Goal: Check status: Check status

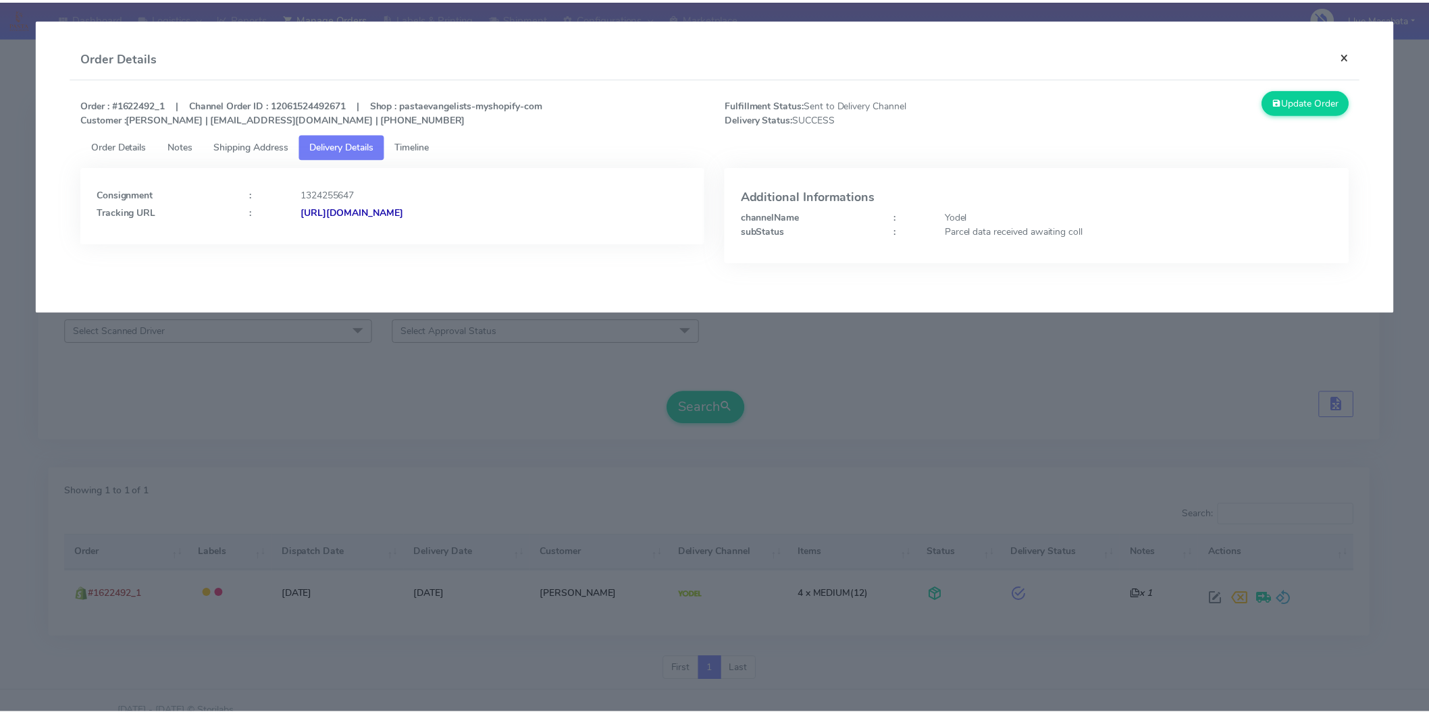
scroll to position [18, 0]
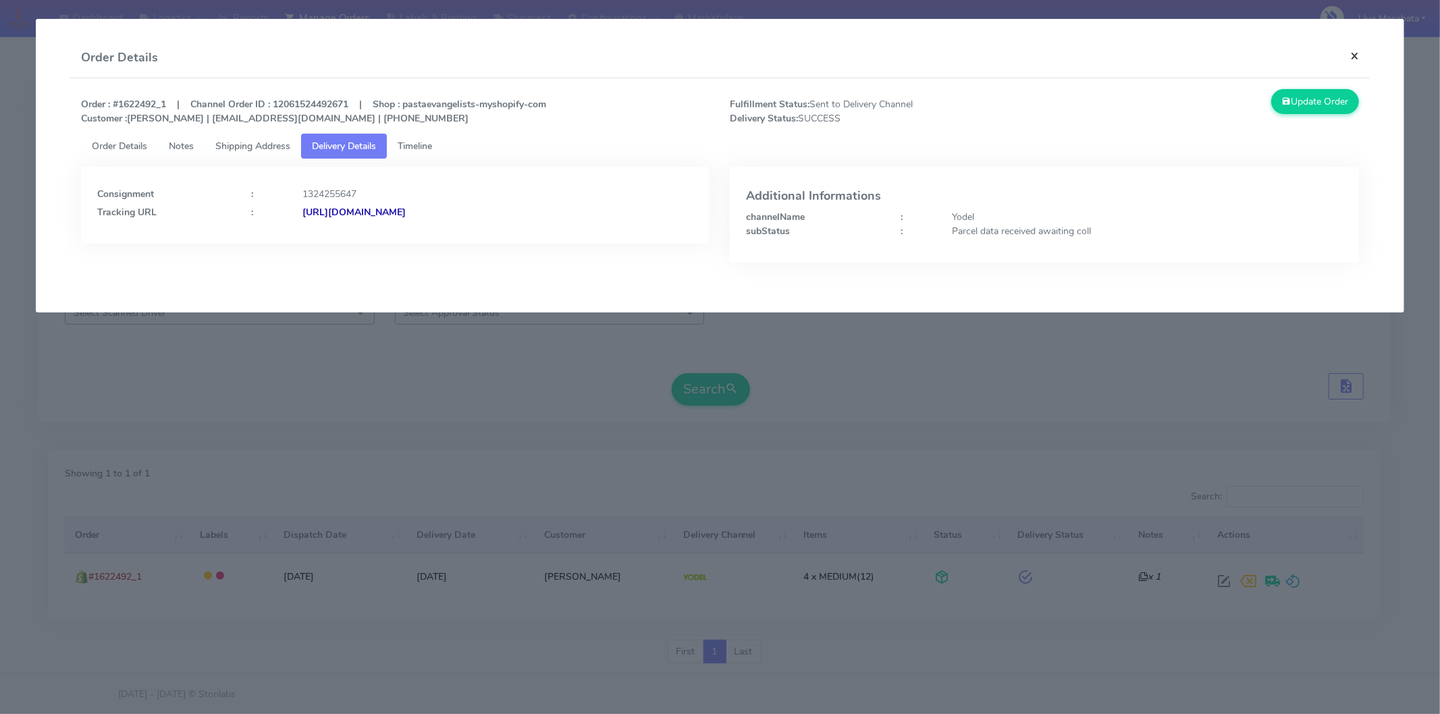
click at [1354, 58] on button "×" at bounding box center [1355, 56] width 30 height 36
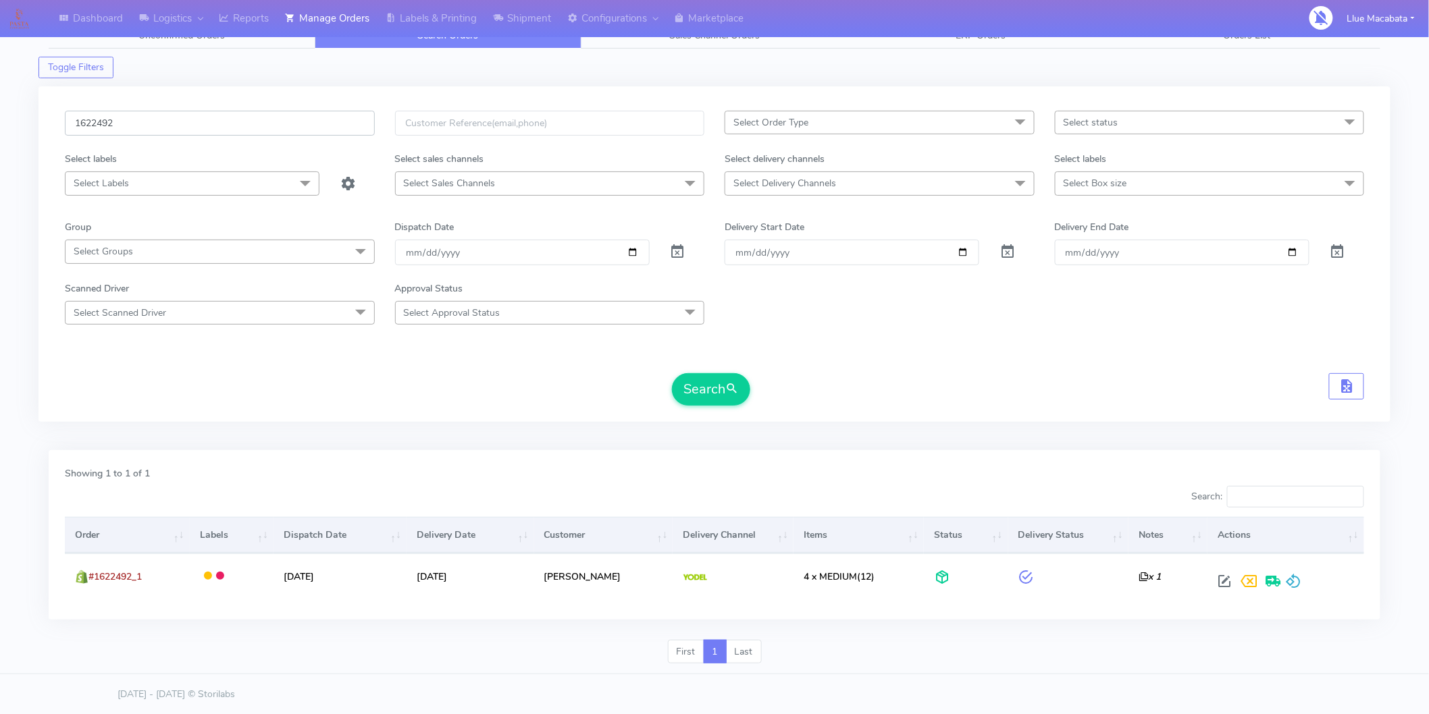
click at [126, 123] on input "1622492" at bounding box center [220, 123] width 310 height 25
paste input "558821"
type input "1558821"
drag, startPoint x: 704, startPoint y: 386, endPoint x: 800, endPoint y: 402, distance: 97.9
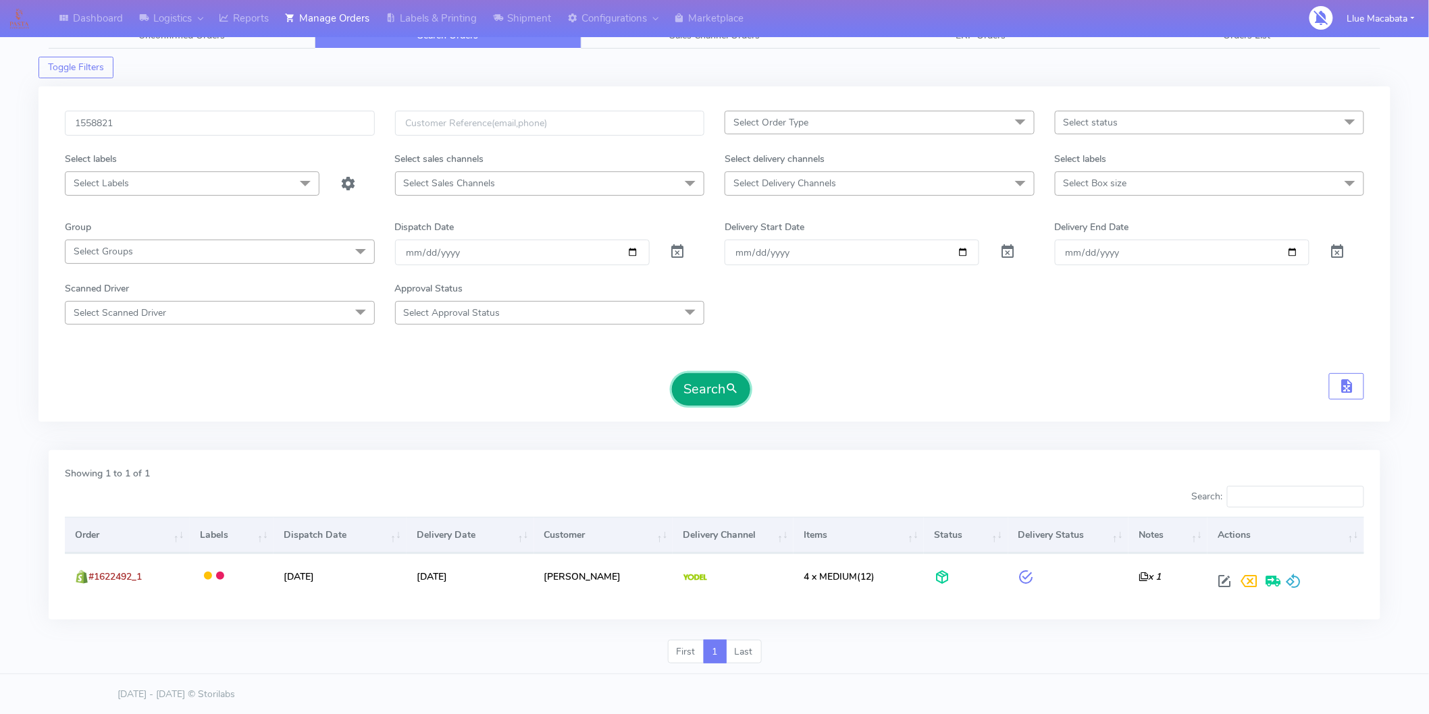
click at [703, 386] on button "Search" at bounding box center [711, 389] width 78 height 32
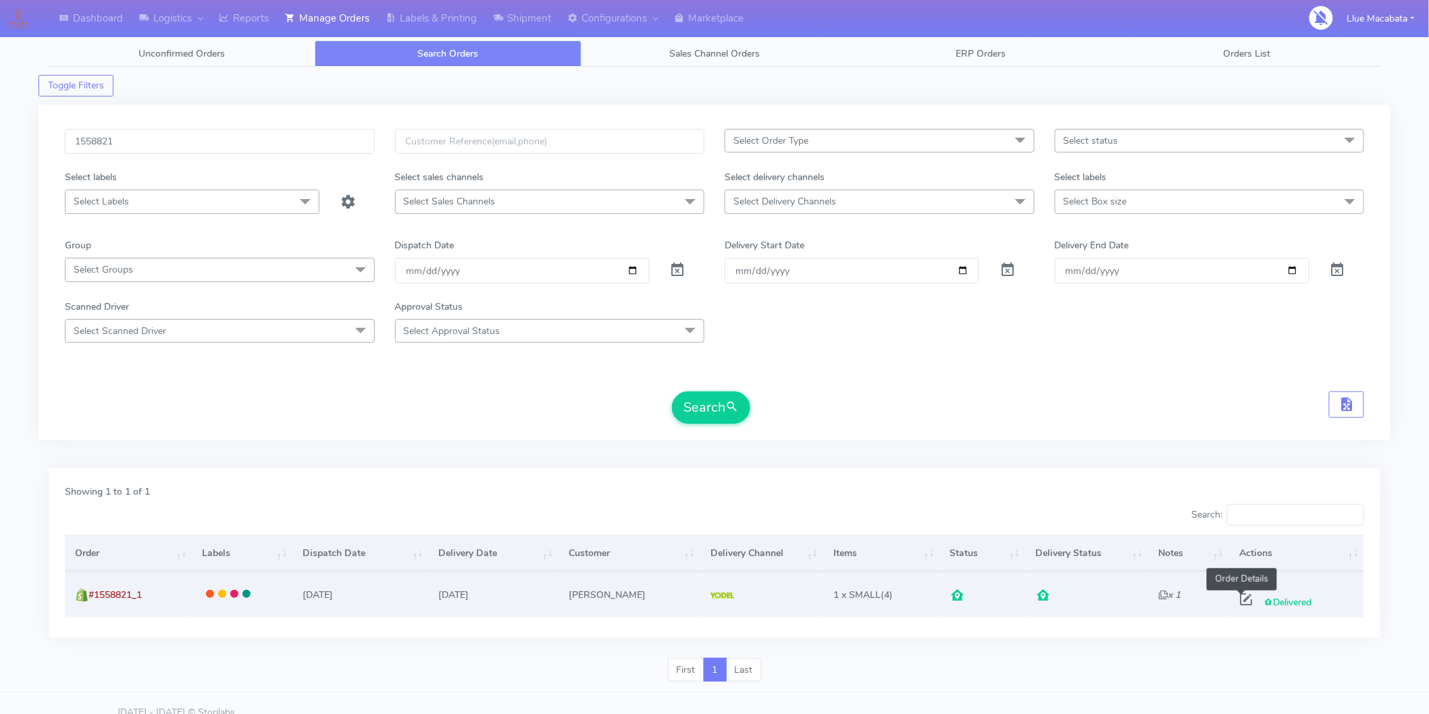
click at [1242, 600] on span at bounding box center [1246, 602] width 24 height 13
select select "5"
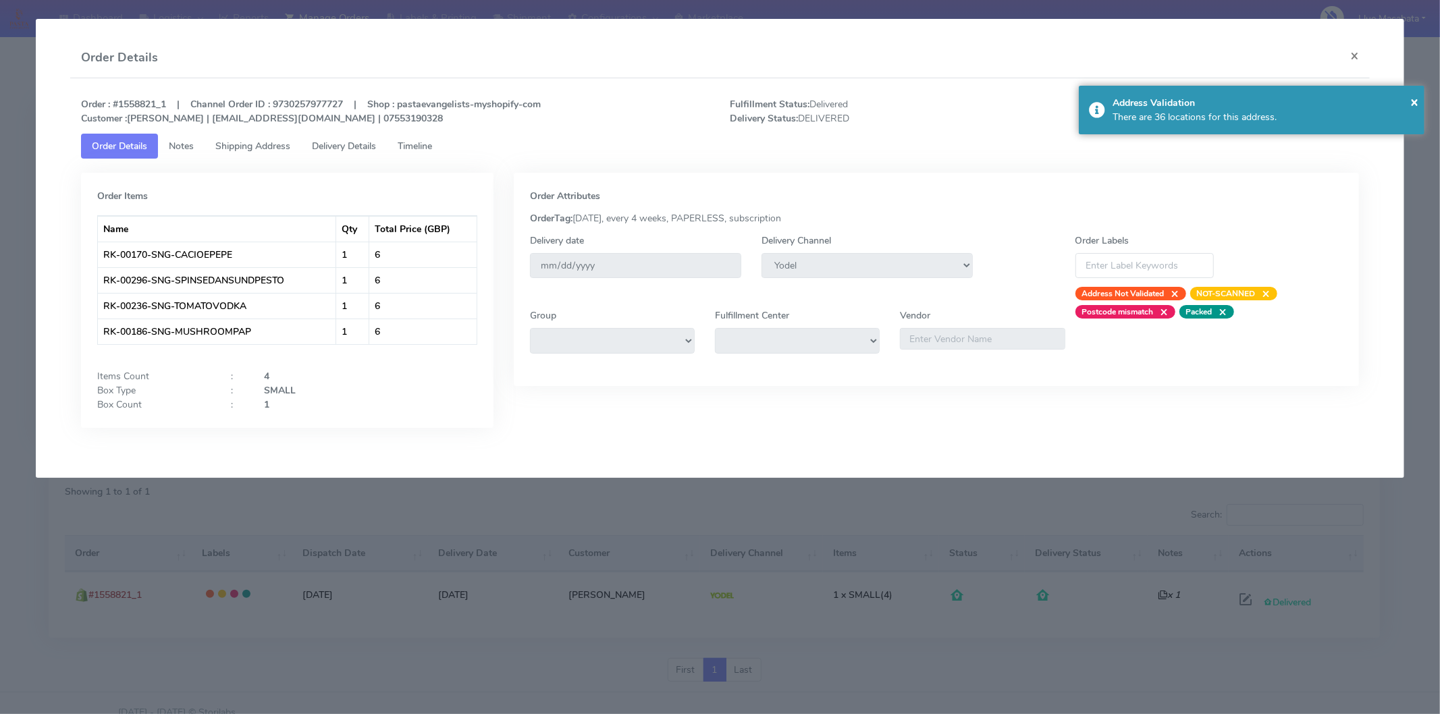
click at [345, 144] on span "Delivery Details" at bounding box center [344, 146] width 64 height 13
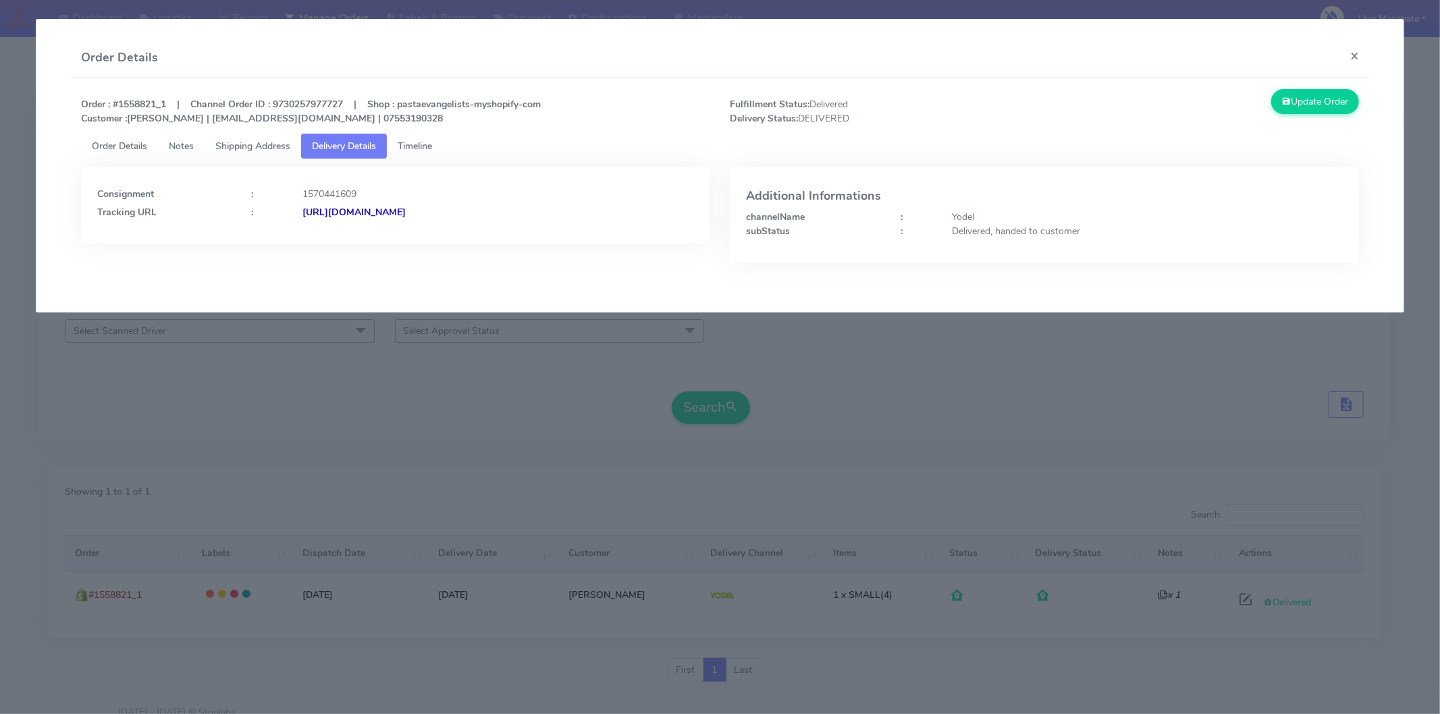
drag, startPoint x: 1160, startPoint y: 206, endPoint x: 1160, endPoint y: 197, distance: 8.8
click at [1159, 203] on div "Additional Informations channelName : Yodel subStatus : Delivered, handed to cu…" at bounding box center [1044, 210] width 597 height 55
click at [1352, 52] on button "×" at bounding box center [1355, 56] width 30 height 36
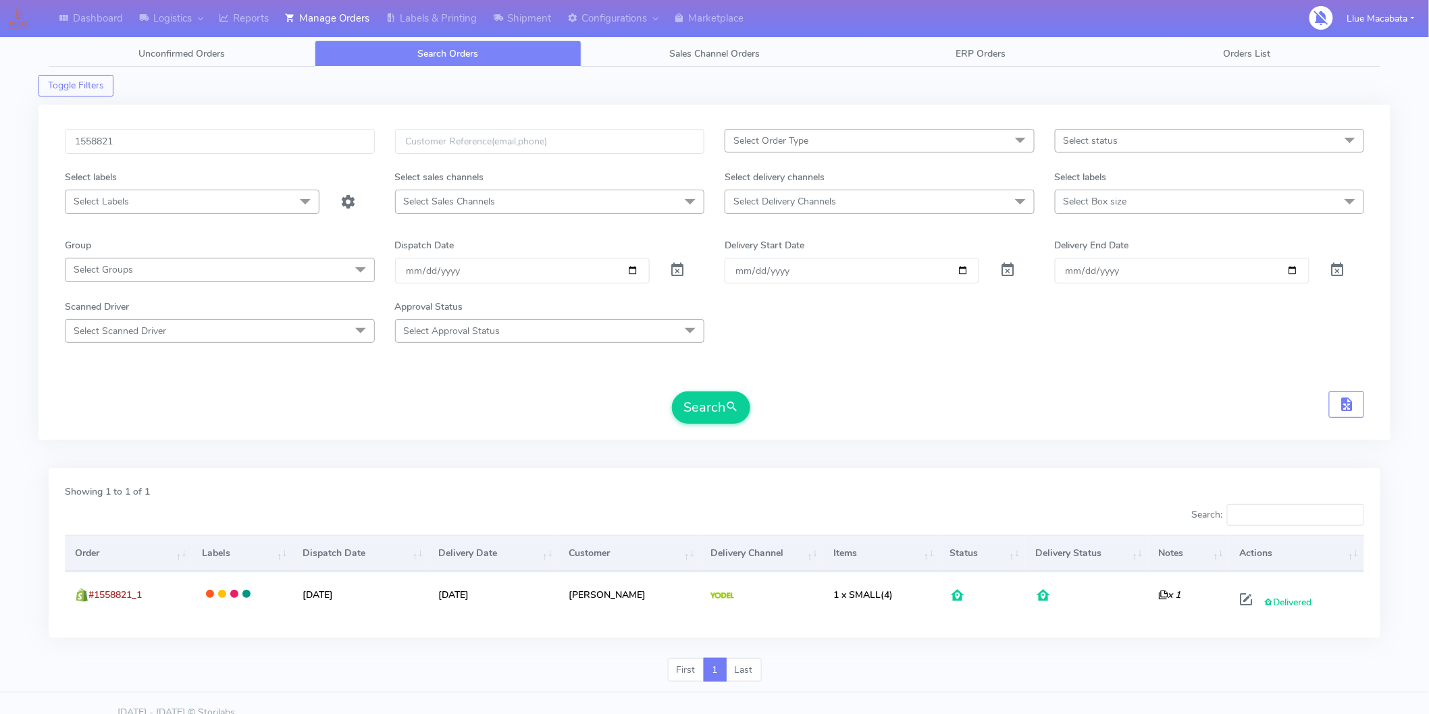
scroll to position [18, 0]
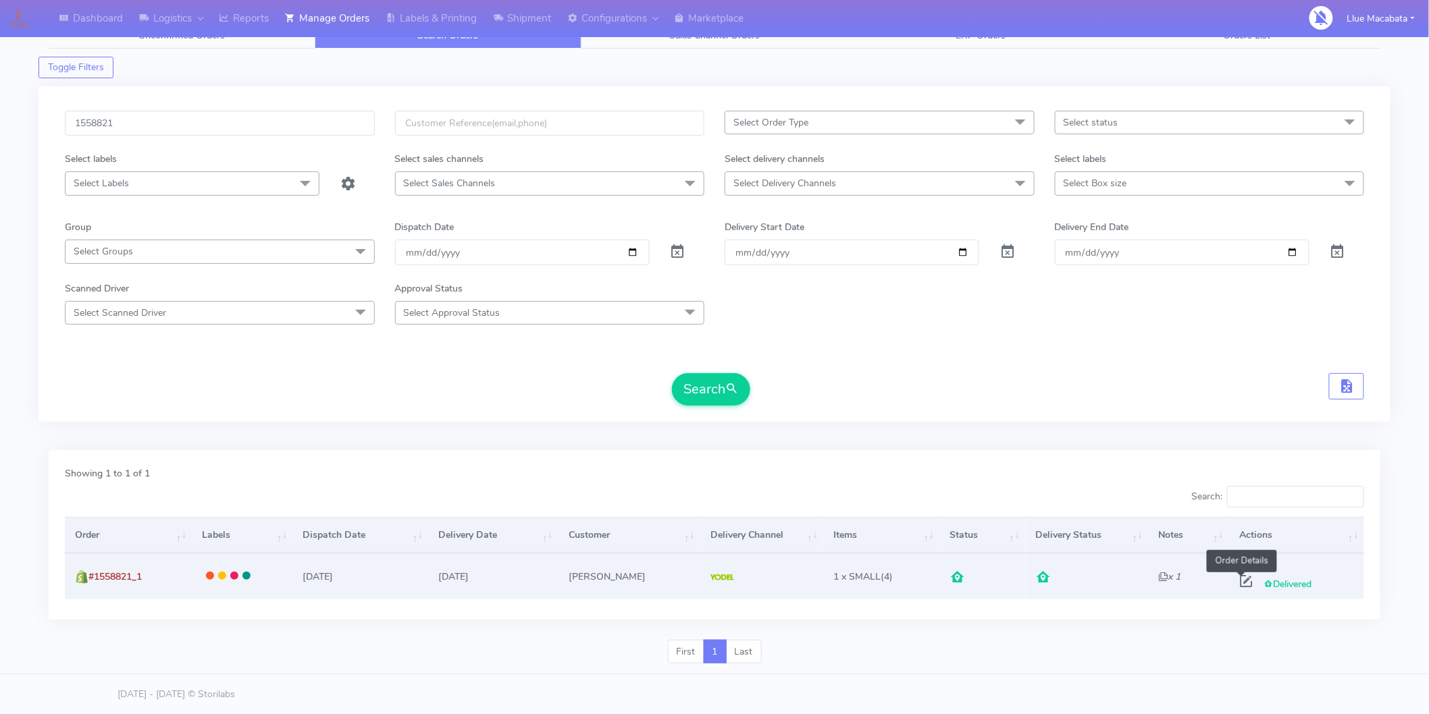
click at [1241, 581] on span at bounding box center [1246, 584] width 24 height 13
select select "5"
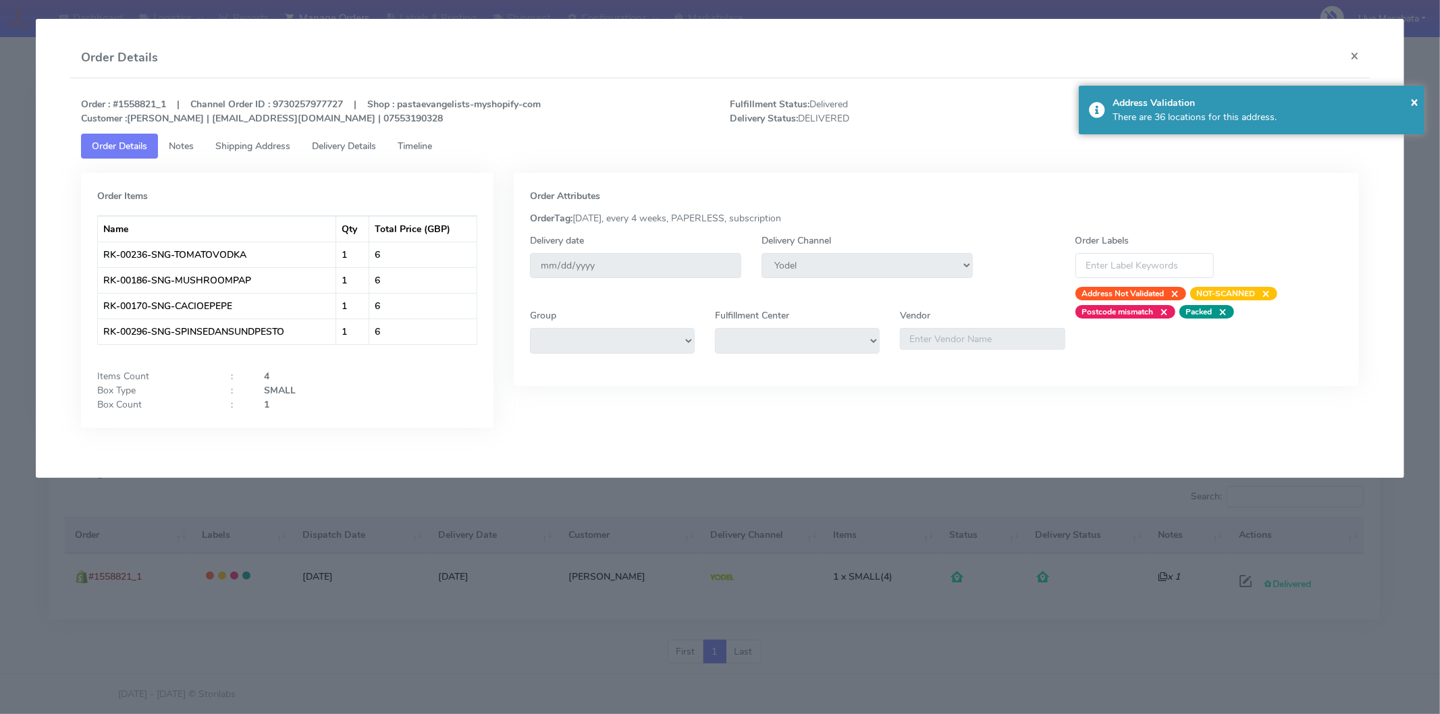
click at [427, 147] on span "Timeline" at bounding box center [415, 146] width 34 height 13
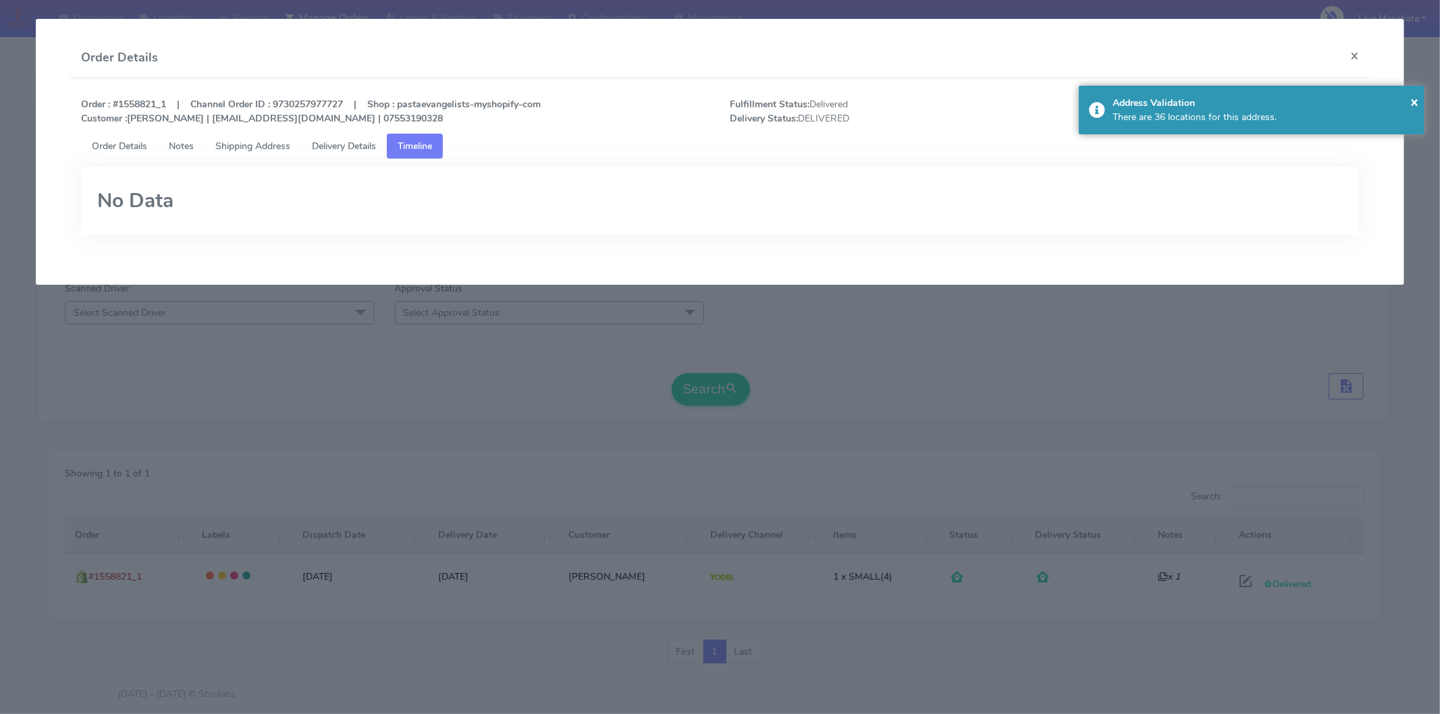
click at [365, 149] on span "Delivery Details" at bounding box center [344, 146] width 64 height 13
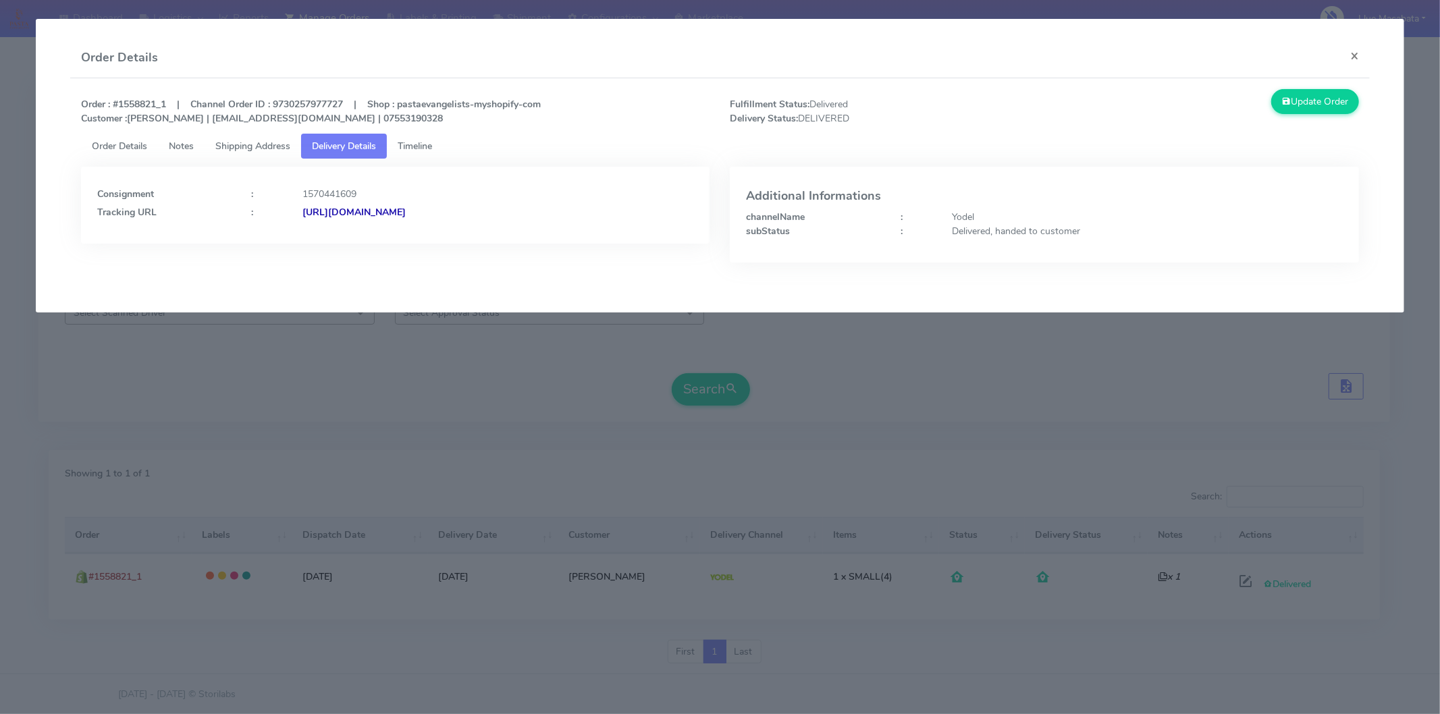
drag, startPoint x: 490, startPoint y: 361, endPoint x: 488, endPoint y: 348, distance: 12.3
click at [489, 356] on modal-container "Order Details × Order : #1558821_1 | Channel Order ID : 9730257977727 | Shop : …" at bounding box center [720, 357] width 1440 height 714
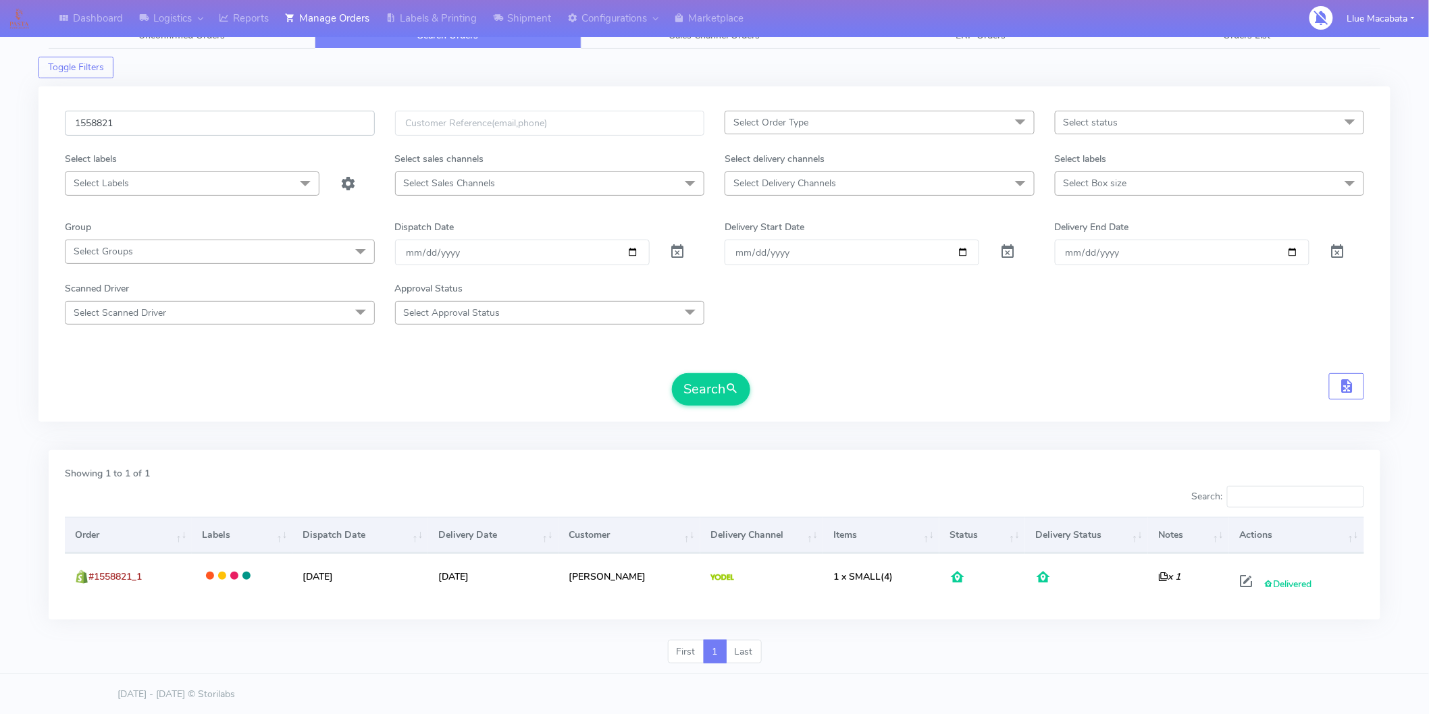
click at [119, 113] on input "1558821" at bounding box center [220, 123] width 310 height 25
paste input "620182"
type input "1620182"
drag, startPoint x: 734, startPoint y: 390, endPoint x: 705, endPoint y: 386, distance: 29.2
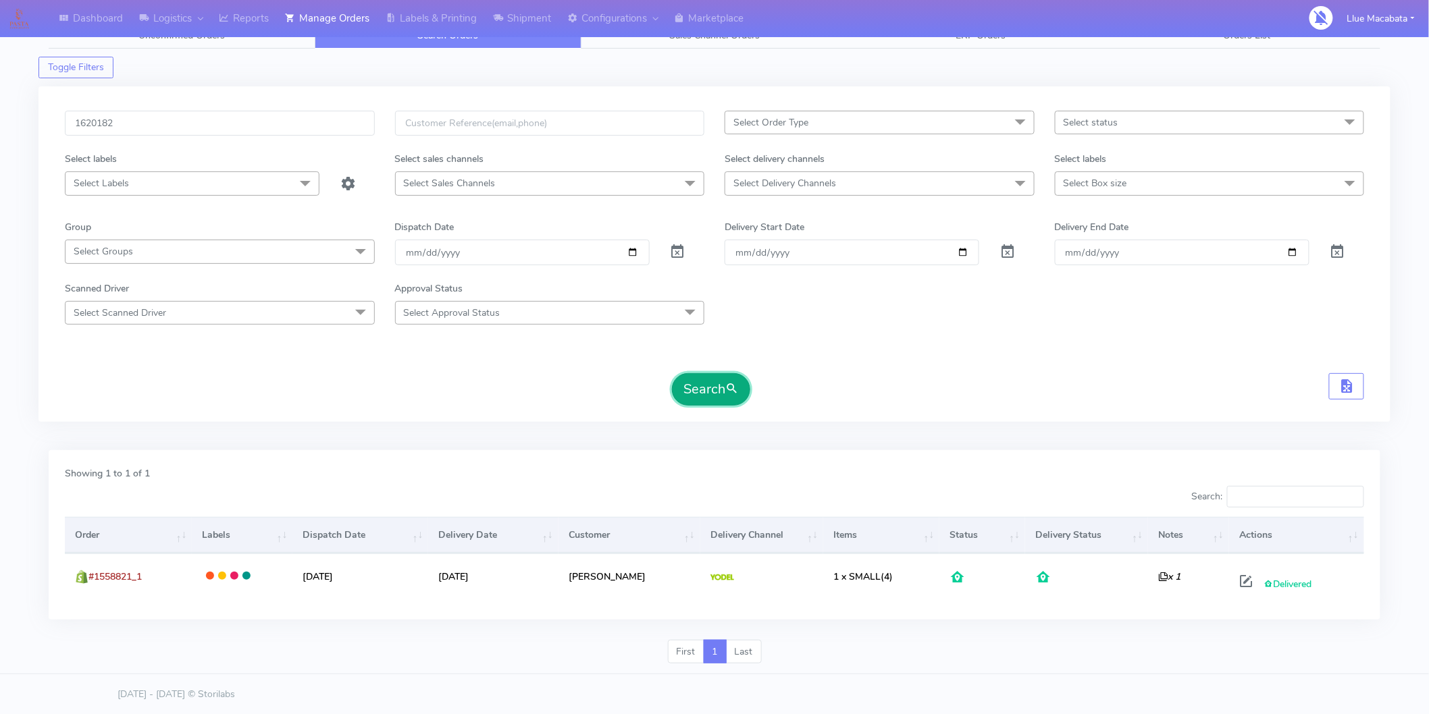
click at [733, 390] on span "submit" at bounding box center [732, 389] width 14 height 18
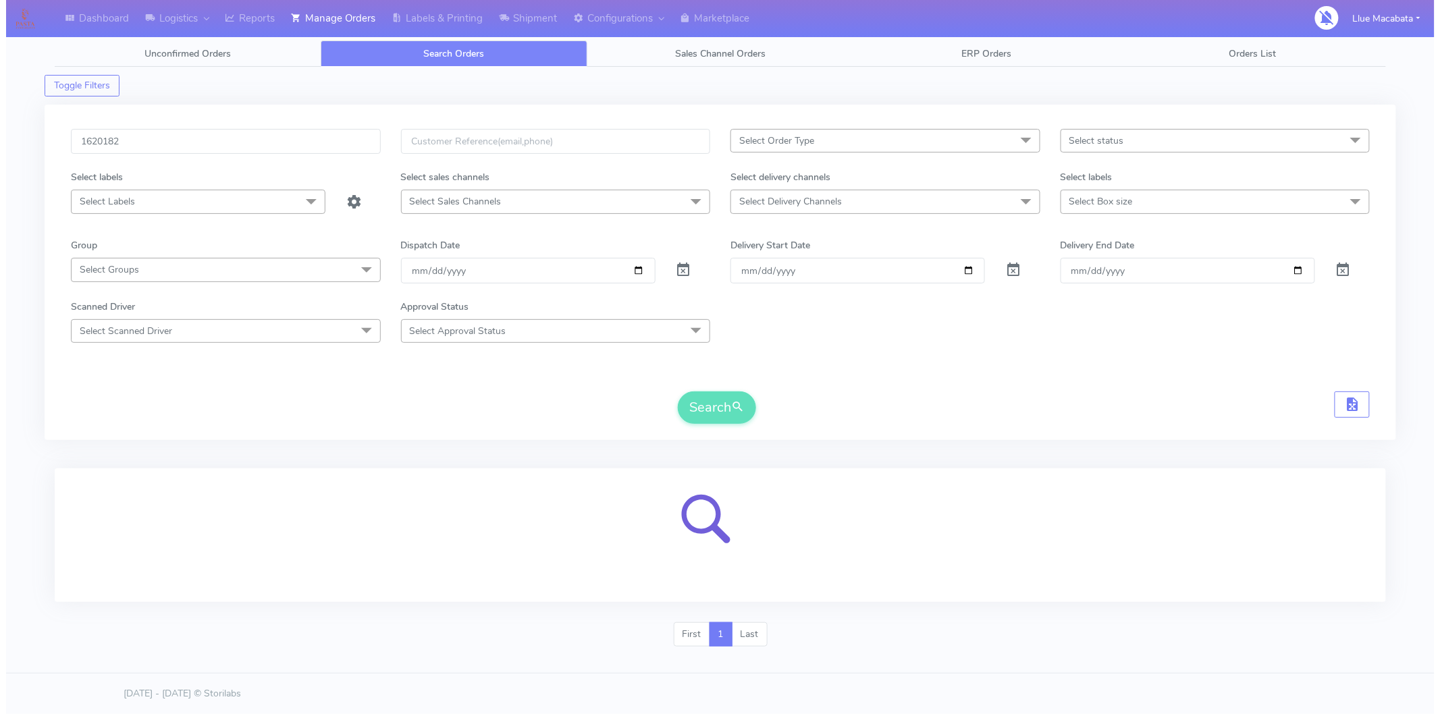
scroll to position [0, 0]
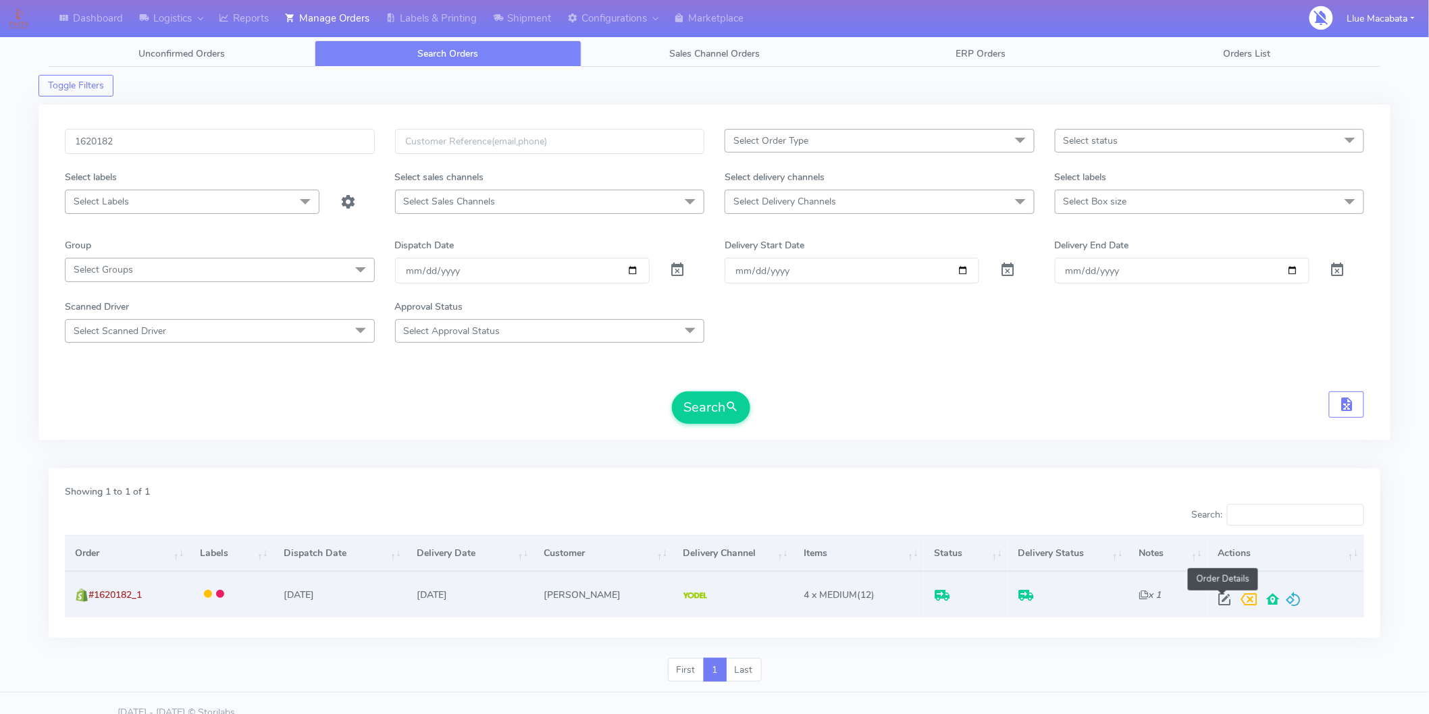
click at [1218, 598] on span at bounding box center [1224, 602] width 24 height 13
select select "5"
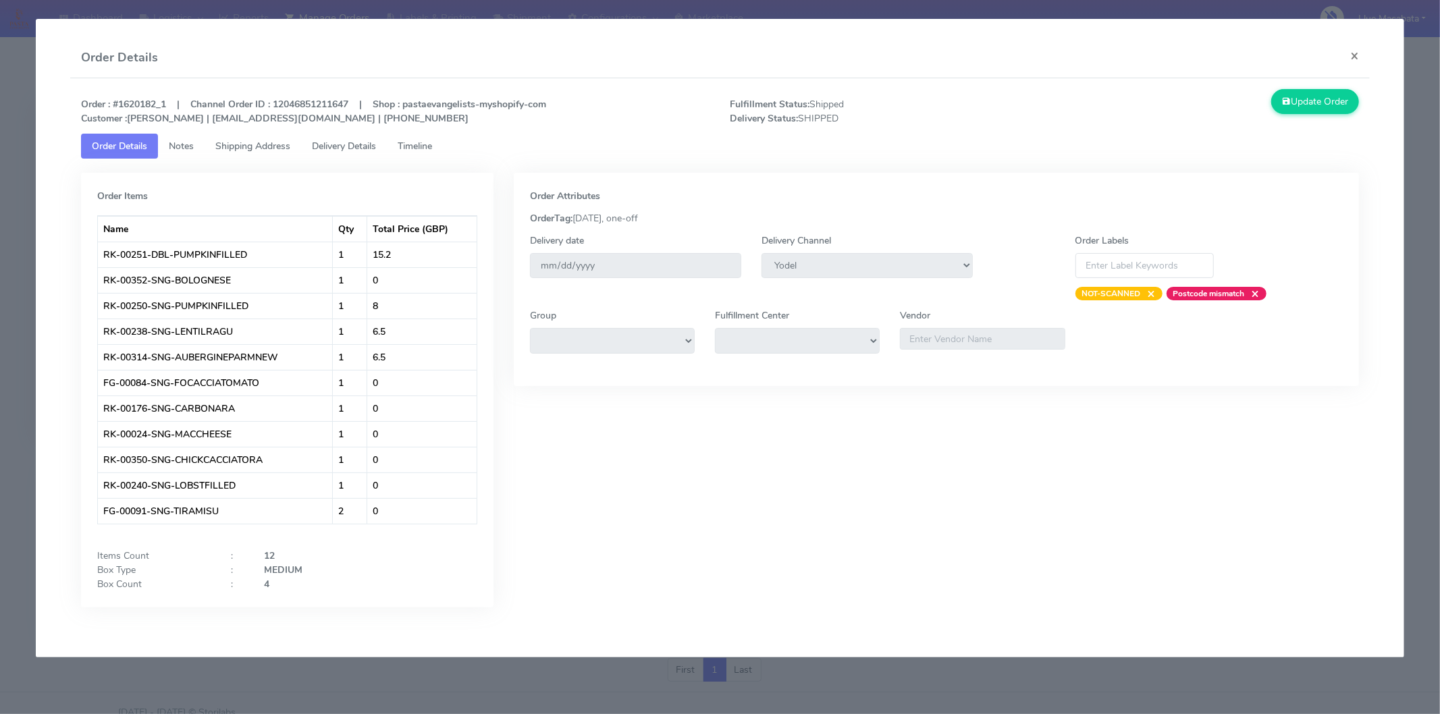
click at [415, 146] on span "Timeline" at bounding box center [415, 146] width 34 height 13
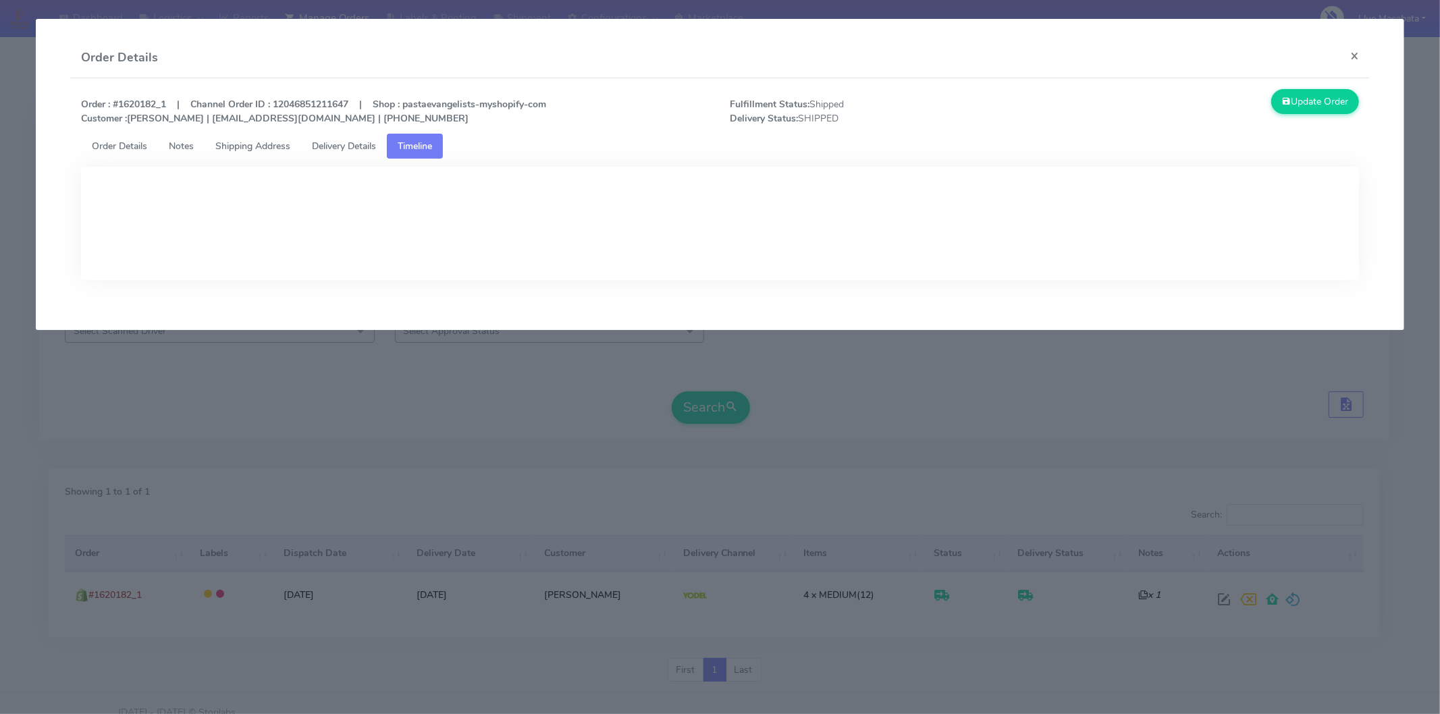
click at [372, 147] on span "Delivery Details" at bounding box center [344, 146] width 64 height 13
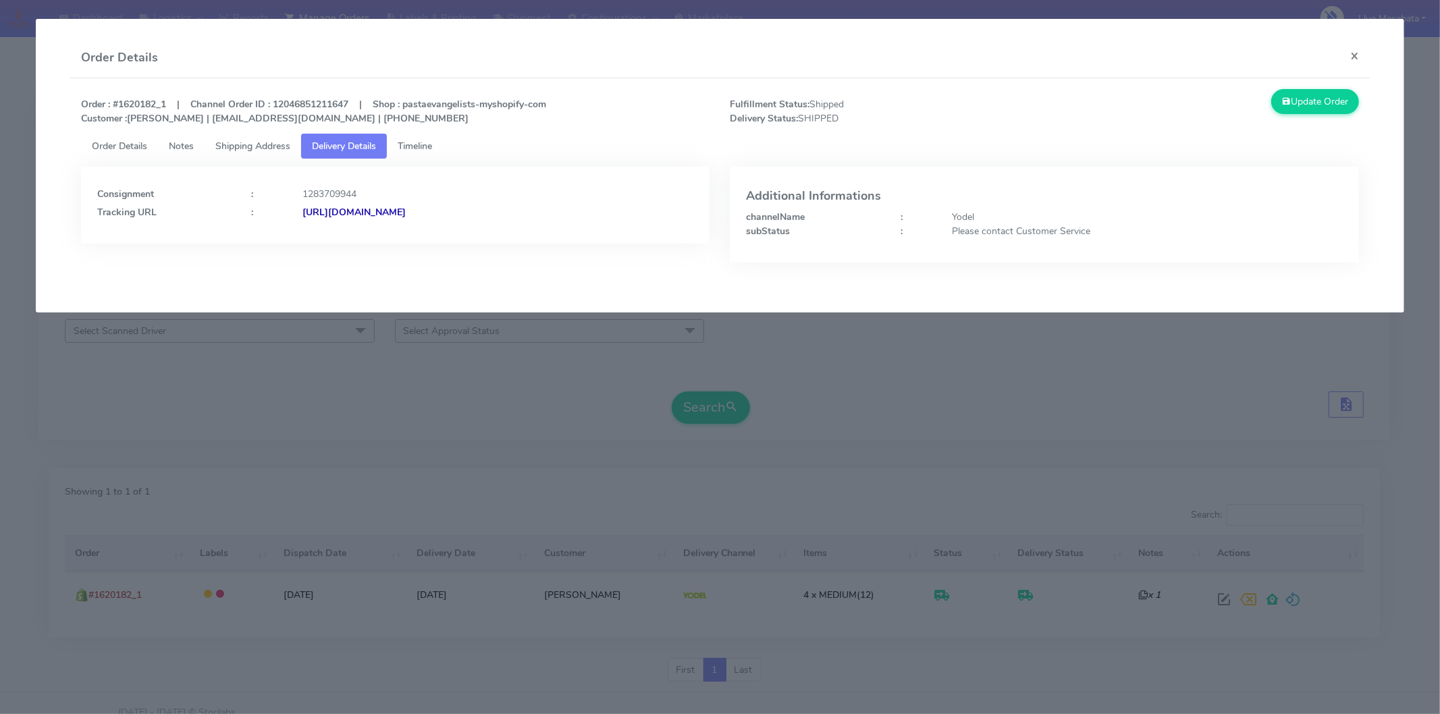
click at [406, 209] on strong "[URL][DOMAIN_NAME]" at bounding box center [354, 212] width 103 height 13
